Goal: Task Accomplishment & Management: Manage account settings

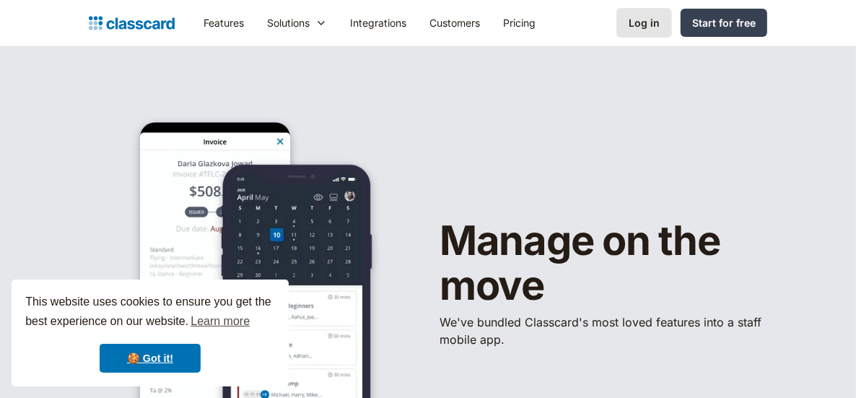
click at [648, 28] on div "Log in" at bounding box center [644, 22] width 31 height 15
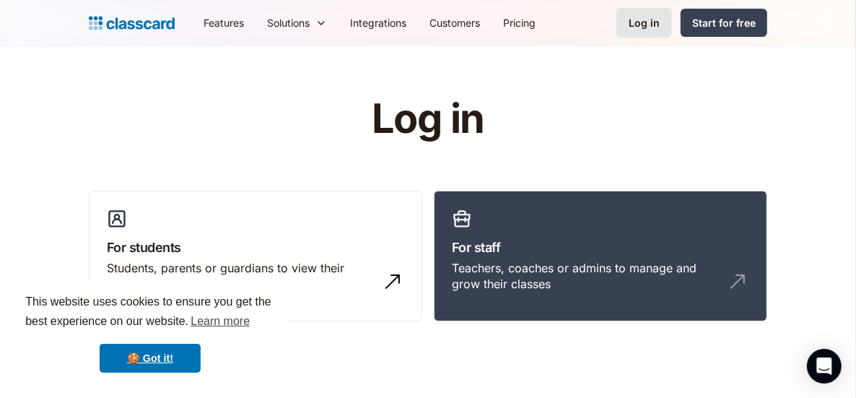
click at [636, 20] on div "Log in" at bounding box center [644, 22] width 31 height 15
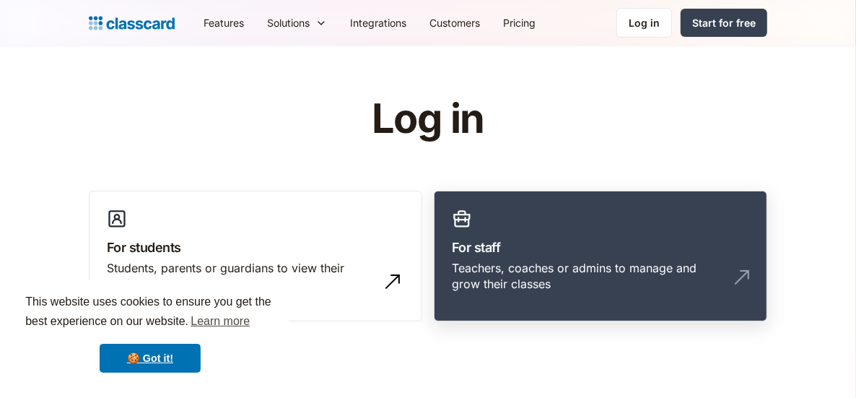
click at [525, 248] on h3 "For staff" at bounding box center [600, 246] width 297 height 19
